Goal: Task Accomplishment & Management: Complete application form

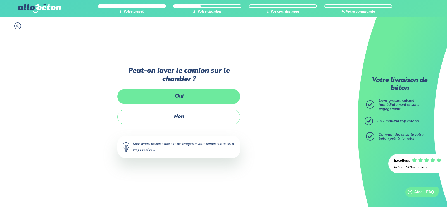
click at [185, 97] on label "Oui" at bounding box center [178, 96] width 123 height 15
click at [0, 0] on input "Oui" at bounding box center [0, 0] width 0 height 0
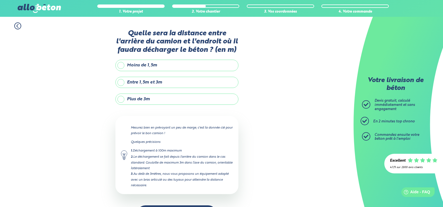
click at [145, 83] on label "Entre 1,5m et 3m" at bounding box center [176, 82] width 123 height 11
click at [0, 0] on input "Entre 1,5m et 3m" at bounding box center [0, 0] width 0 height 0
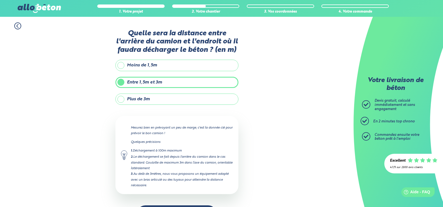
type input "3"
click at [137, 100] on label "Plus de 3m" at bounding box center [176, 98] width 123 height 11
click at [0, 0] on input "Plus de 3m" at bounding box center [0, 0] width 0 height 0
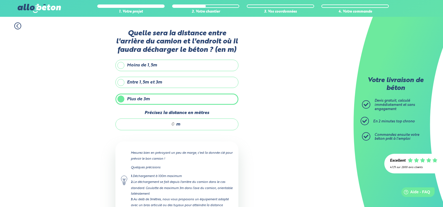
click at [146, 77] on label "Entre 1,5m et 3m" at bounding box center [176, 82] width 123 height 11
click at [0, 0] on input "Entre 1,5m et 3m" at bounding box center [0, 0] width 0 height 0
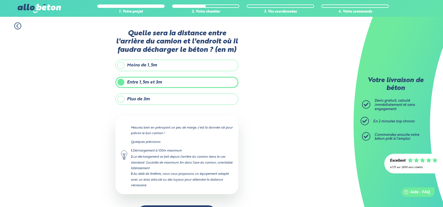
scroll to position [21, 0]
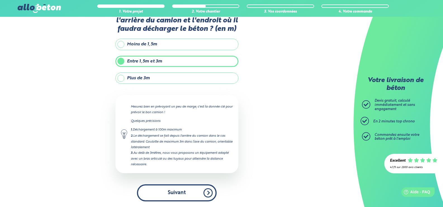
click at [179, 193] on button "Suivant" at bounding box center [177, 192] width 80 height 17
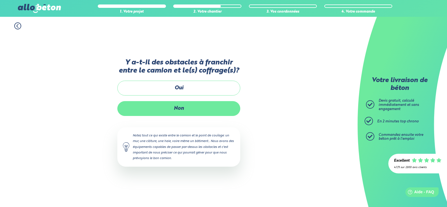
click at [188, 110] on label "Non" at bounding box center [178, 108] width 123 height 15
click at [0, 0] on input "Non" at bounding box center [0, 0] width 0 height 0
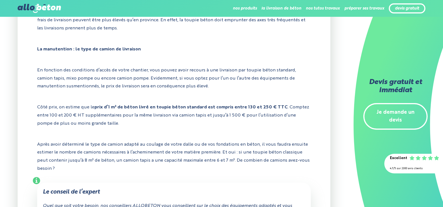
click at [400, 108] on link "Je demande un devis" at bounding box center [395, 116] width 64 height 27
click at [396, 11] on div "devis gratuit" at bounding box center [407, 8] width 37 height 10
click at [402, 8] on link "devis gratuit" at bounding box center [407, 8] width 24 height 5
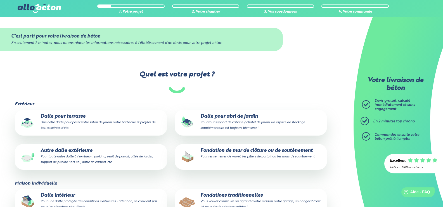
click at [117, 156] on small "Pour toute autre dalle à l'extérieur : parking, seuil de portail, allée de jard…" at bounding box center [97, 159] width 112 height 9
click at [0, 0] on input "Autre dalle extérieure Pour toute autre dalle à l'extérieur : parking, seuil de…" at bounding box center [0, 0] width 0 height 0
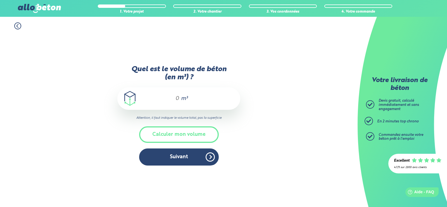
click at [177, 98] on input "Quel est le volume de béton (en m³) ?" at bounding box center [175, 98] width 10 height 7
type input "5.6"
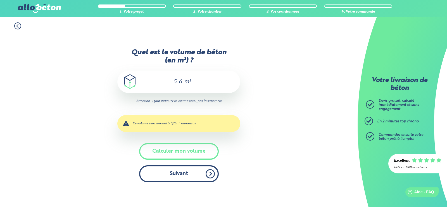
click at [186, 171] on button "Suivant" at bounding box center [179, 173] width 80 height 17
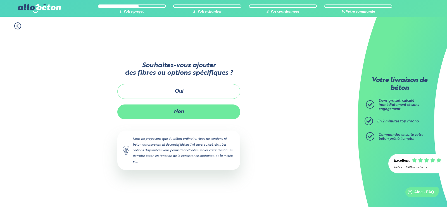
click at [194, 115] on button "Non" at bounding box center [178, 111] width 123 height 15
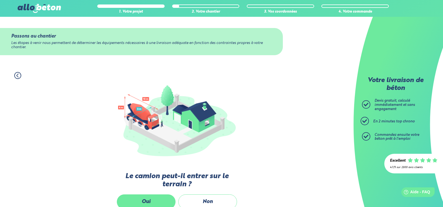
click at [158, 196] on label "Oui" at bounding box center [146, 201] width 59 height 15
click at [0, 0] on input "Oui" at bounding box center [0, 0] width 0 height 0
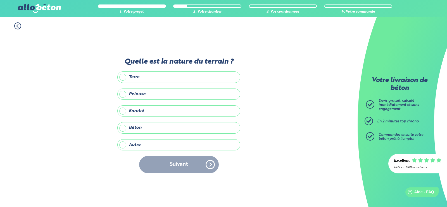
click at [145, 73] on label "Terre" at bounding box center [178, 76] width 123 height 11
click at [0, 0] on input "Terre" at bounding box center [0, 0] width 0 height 0
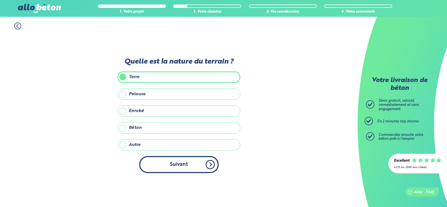
click at [178, 163] on button "Suivant" at bounding box center [179, 164] width 80 height 17
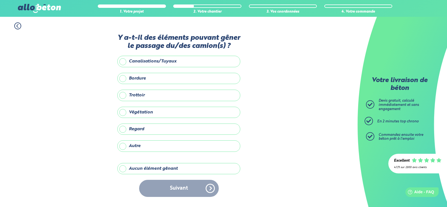
click at [145, 108] on label "Végétation" at bounding box center [178, 111] width 123 height 11
click at [0, 0] on input "Végétation" at bounding box center [0, 0] width 0 height 0
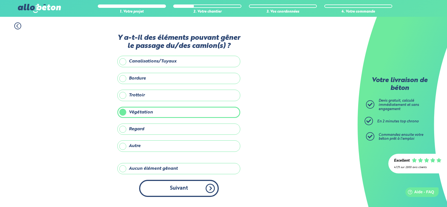
click at [180, 188] on button "Suivant" at bounding box center [179, 187] width 80 height 17
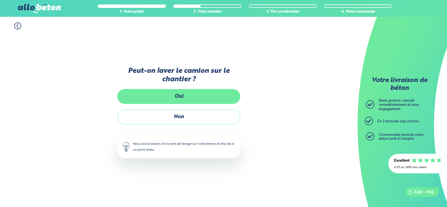
click at [179, 95] on label "Oui" at bounding box center [178, 96] width 123 height 15
click at [0, 0] on input "Oui" at bounding box center [0, 0] width 0 height 0
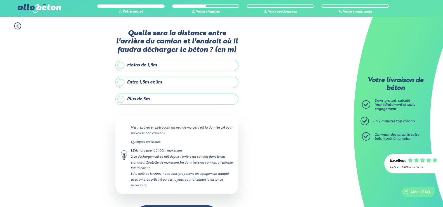
click at [134, 83] on label "Entre 1,5m et 3m" at bounding box center [176, 82] width 123 height 11
click at [0, 0] on input "Entre 1,5m et 3m" at bounding box center [0, 0] width 0 height 0
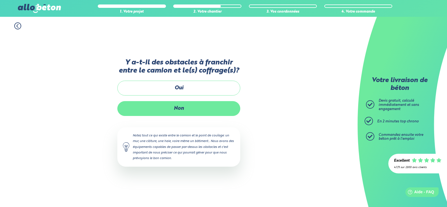
click at [193, 107] on label "Non" at bounding box center [178, 108] width 123 height 15
click at [0, 0] on input "Non" at bounding box center [0, 0] width 0 height 0
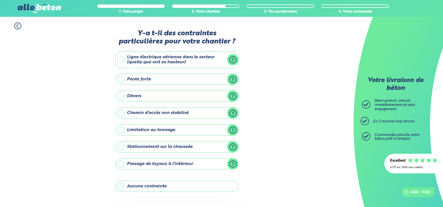
click at [182, 186] on label "Aucune contrainte" at bounding box center [176, 185] width 123 height 11
click at [0, 0] on input "Aucune contrainte" at bounding box center [0, 0] width 0 height 0
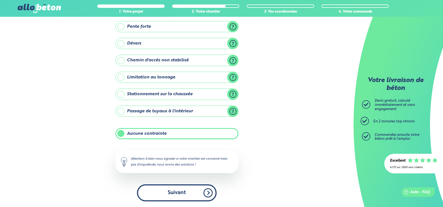
click at [208, 191] on button "Suivant" at bounding box center [177, 192] width 80 height 17
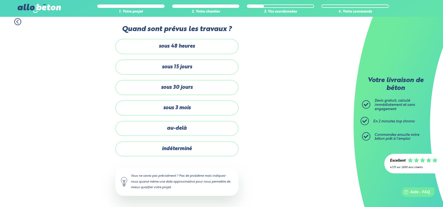
scroll to position [4, 0]
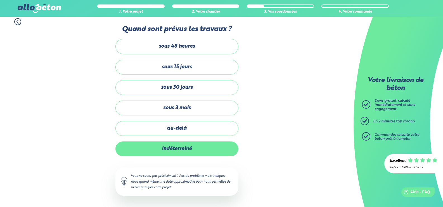
click at [206, 146] on label "indéterminé" at bounding box center [176, 148] width 123 height 15
click at [0, 0] on input "indéterminé" at bounding box center [0, 0] width 0 height 0
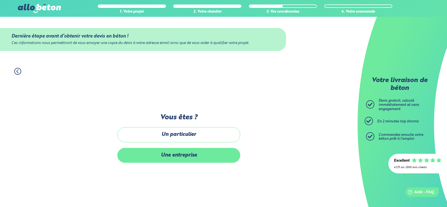
click at [193, 152] on label "Une entreprise" at bounding box center [178, 155] width 123 height 15
click at [0, 0] on input "Une entreprise" at bounding box center [0, 0] width 0 height 0
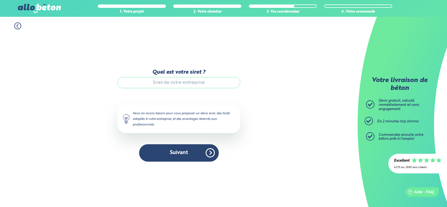
click at [17, 26] on icon at bounding box center [18, 25] width 2 height 3
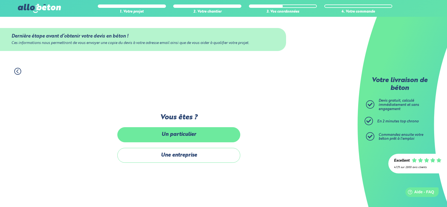
click at [167, 130] on label "Un particulier" at bounding box center [178, 134] width 123 height 15
click at [0, 0] on input "Un particulier" at bounding box center [0, 0] width 0 height 0
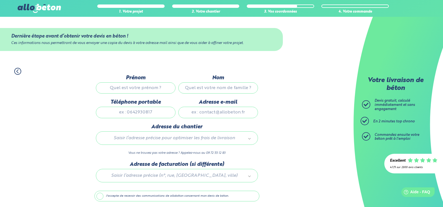
click at [154, 89] on input "Prénom" at bounding box center [136, 87] width 80 height 11
type input "hugo"
click at [201, 87] on input "Nom" at bounding box center [218, 87] width 80 height 11
type input "CHARPENTIER"
type input "0623300822"
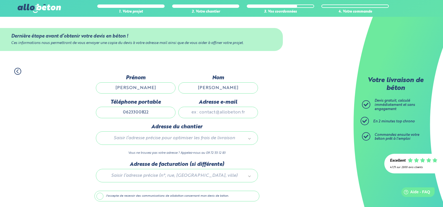
type input "veronique.ruiz84@orange.fr"
type input "736 chemin de cargaules"
click at [249, 113] on input "veronique.ruiz84@orange.fr" at bounding box center [218, 111] width 80 height 11
type input "v"
type input "hugo.charpentier33@orange.fr"
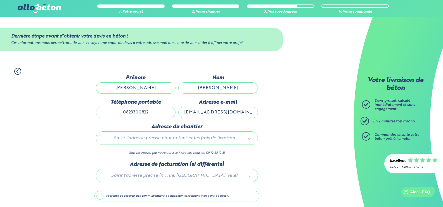
click at [159, 113] on input "0623300822" at bounding box center [136, 111] width 80 height 11
type input "0683516084"
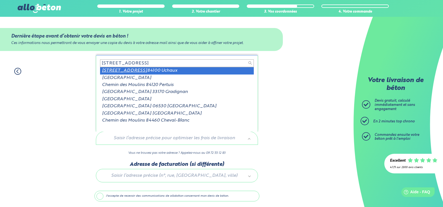
type input "237 chemin des Moulins"
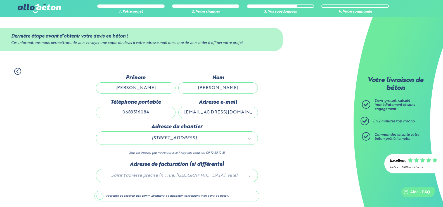
click at [251, 175] on div at bounding box center [176, 174] width 165 height 27
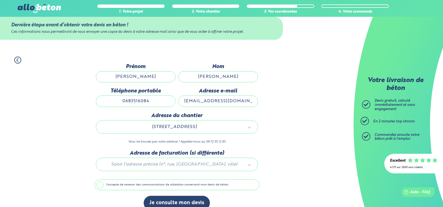
scroll to position [20, 0]
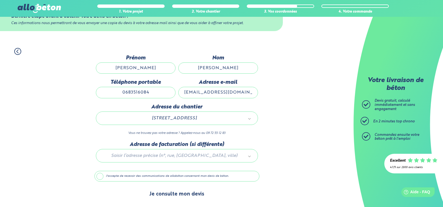
click at [179, 193] on button "Je consulte mon devis" at bounding box center [177, 194] width 66 height 14
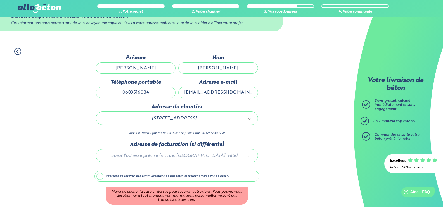
click at [97, 175] on label "J'accepte de recevoir des communications de allobéton concernant mon devis de b…" at bounding box center [176, 175] width 165 height 11
click at [0, 0] on input "J'accepte de recevoir des communications de allobéton concernant mon devis de b…" at bounding box center [0, 0] width 0 height 0
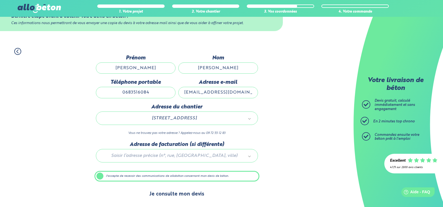
click at [172, 190] on button "Je consulte mon devis" at bounding box center [177, 194] width 66 height 14
